Goal: Information Seeking & Learning: Learn about a topic

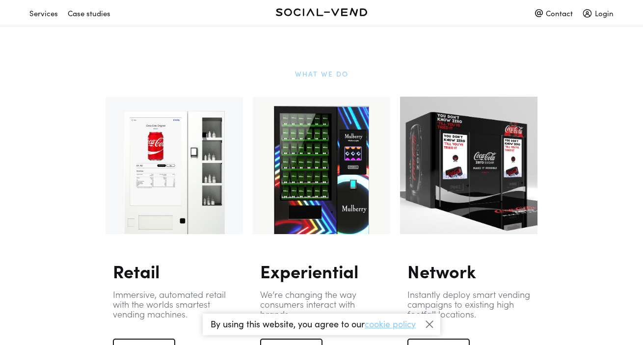
scroll to position [293, 0]
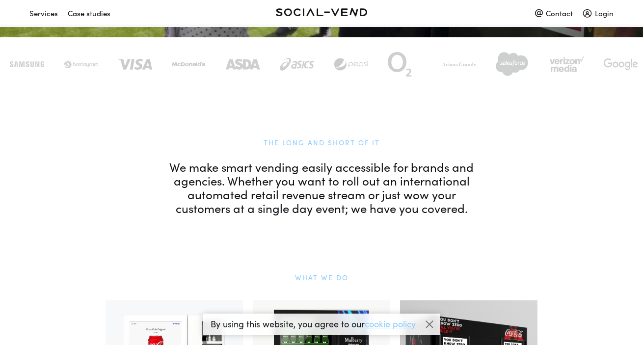
click at [98, 17] on div "Case studies" at bounding box center [89, 12] width 43 height 17
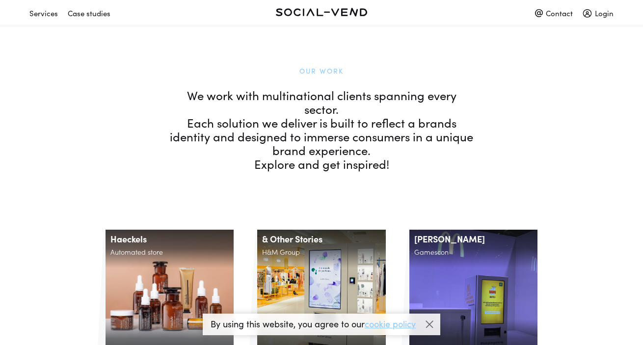
click at [543, 10] on div "Contact" at bounding box center [554, 12] width 38 height 17
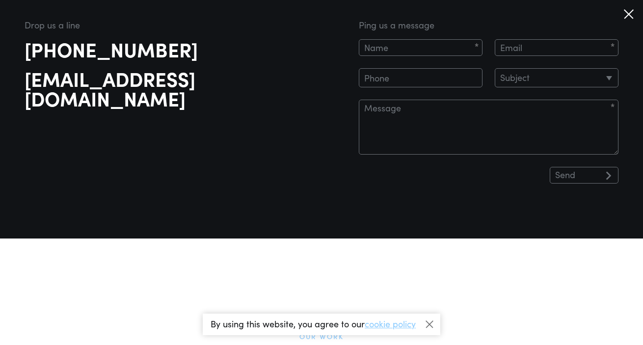
scroll to position [29, 0]
click at [630, 12] on div at bounding box center [628, 14] width 19 height 19
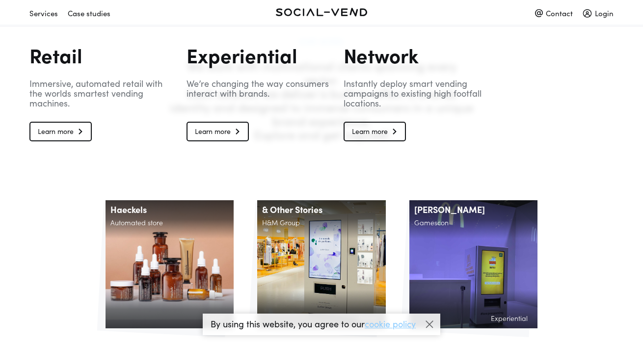
click at [42, 14] on div "Services" at bounding box center [43, 12] width 28 height 17
click at [220, 133] on link "Learn more" at bounding box center [217, 132] width 62 height 20
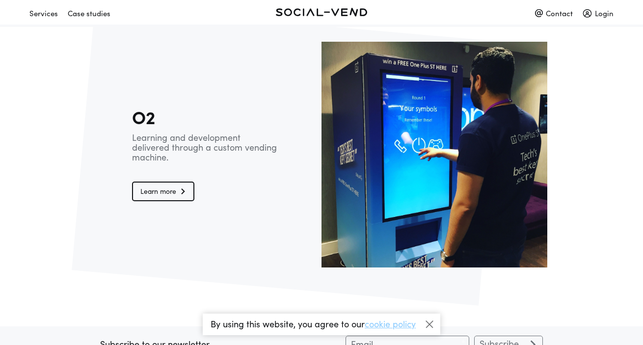
scroll to position [1688, 0]
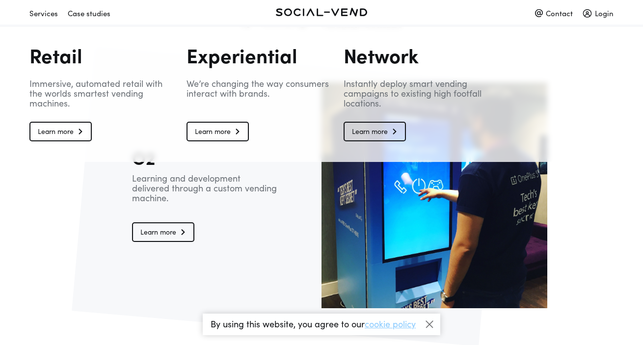
click at [39, 11] on div "Services" at bounding box center [43, 12] width 28 height 17
click at [57, 132] on link "Learn more" at bounding box center [60, 132] width 62 height 20
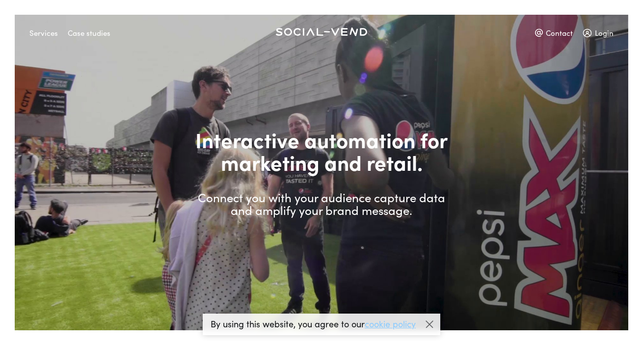
click at [79, 32] on div "Case studies" at bounding box center [89, 32] width 43 height 17
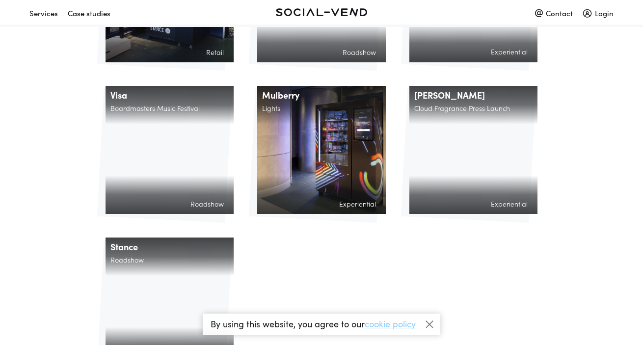
scroll to position [901, 0]
